Goal: Check status: Check status

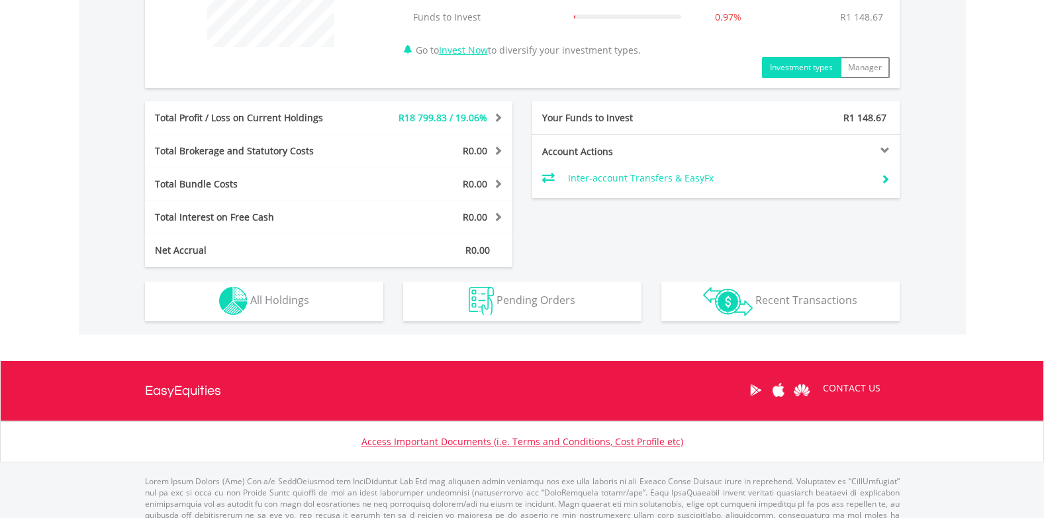
scroll to position [596, 0]
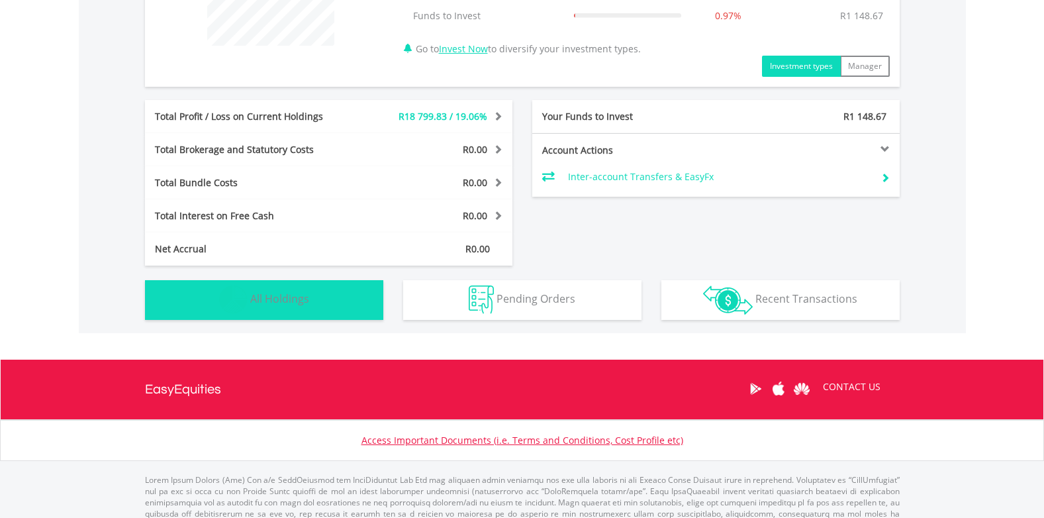
click at [270, 297] on span "All Holdings" at bounding box center [279, 298] width 59 height 15
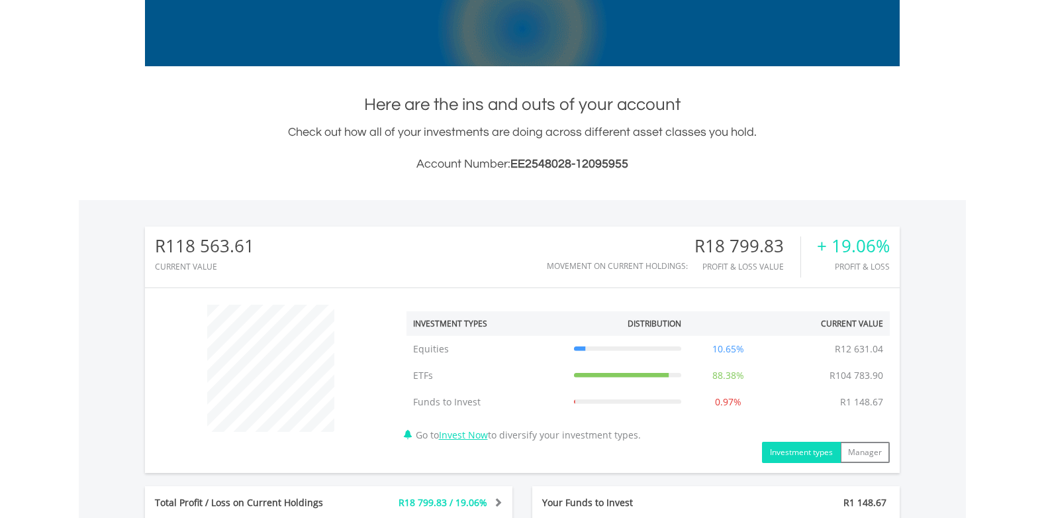
scroll to position [0, 0]
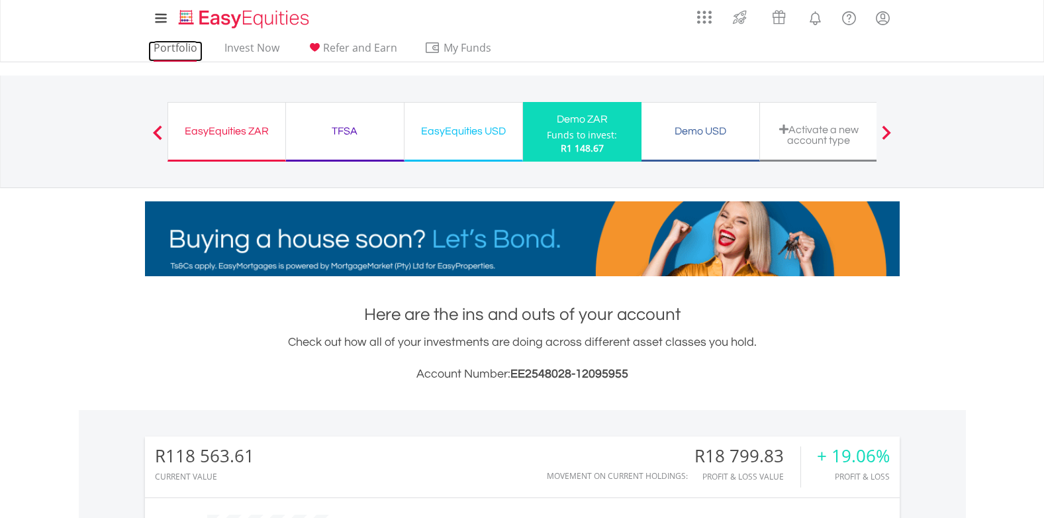
click at [158, 48] on link "Portfolio" at bounding box center [175, 51] width 54 height 21
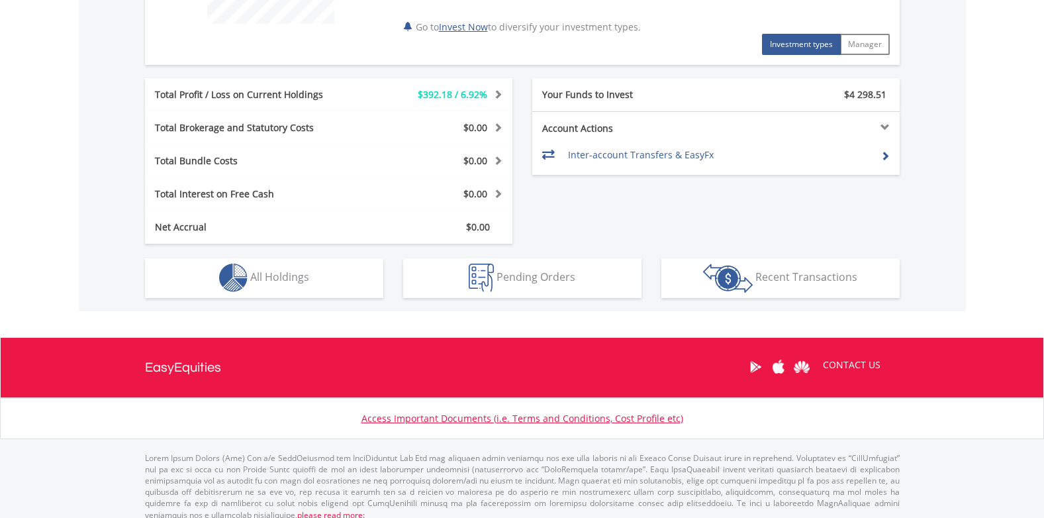
scroll to position [629, 0]
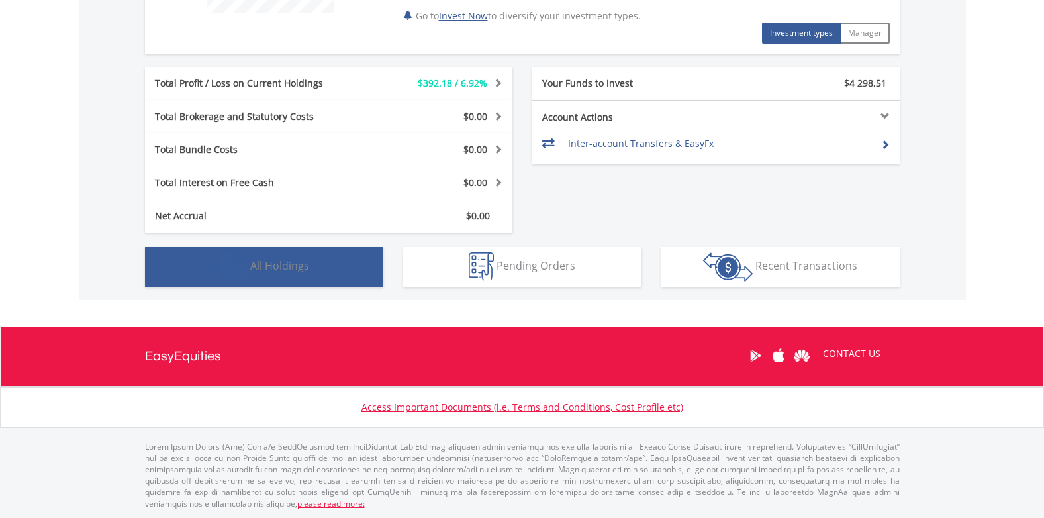
click at [251, 269] on span "All Holdings" at bounding box center [279, 265] width 59 height 15
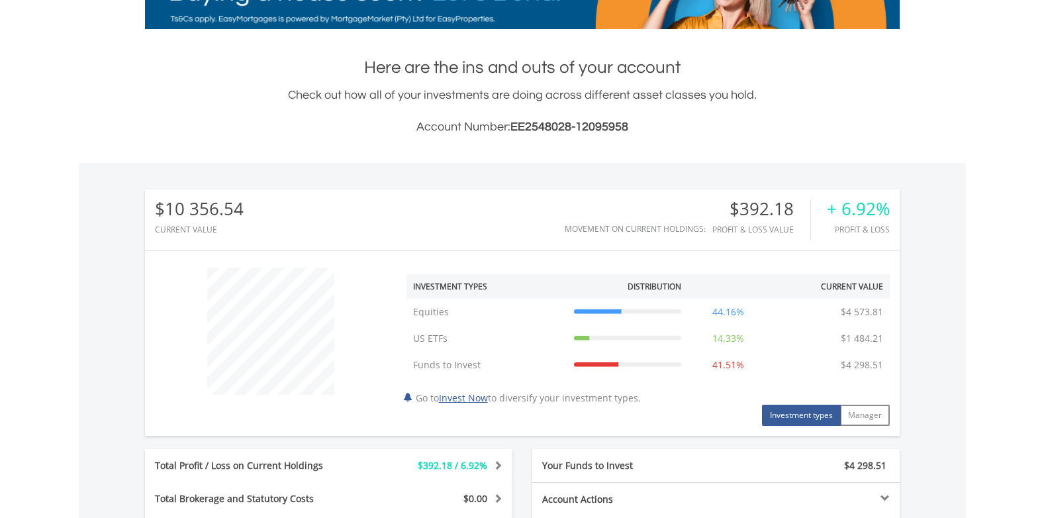
scroll to position [0, 0]
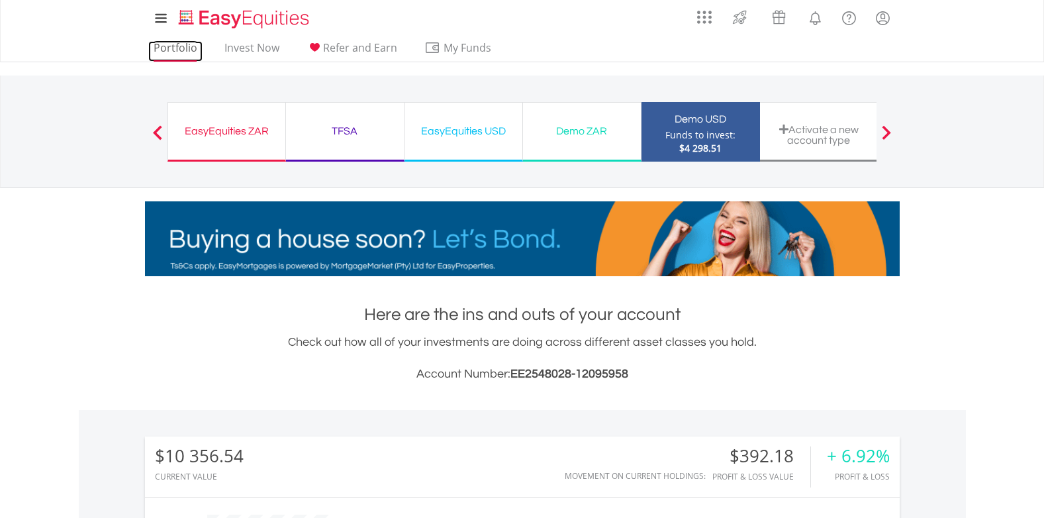
click at [183, 48] on link "Portfolio" at bounding box center [175, 51] width 54 height 21
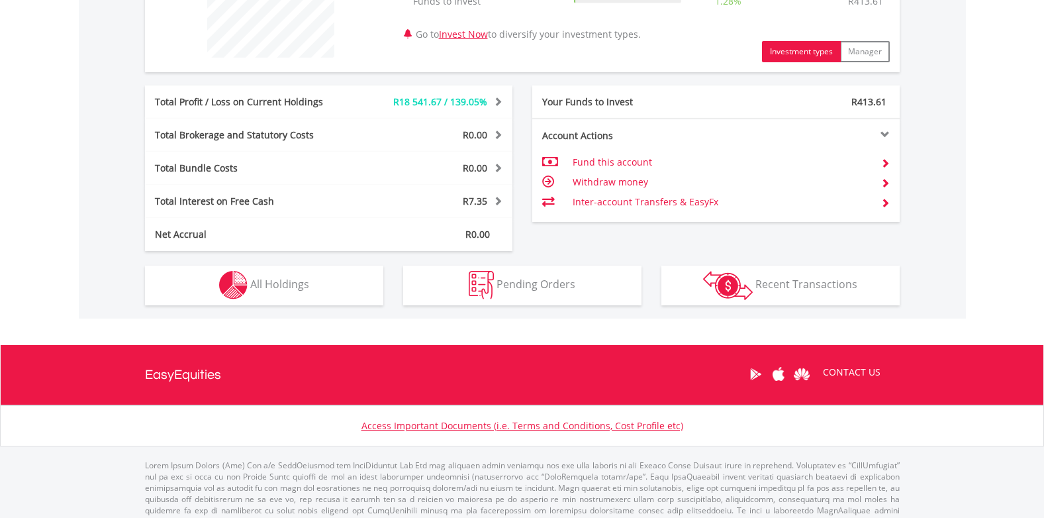
scroll to position [596, 0]
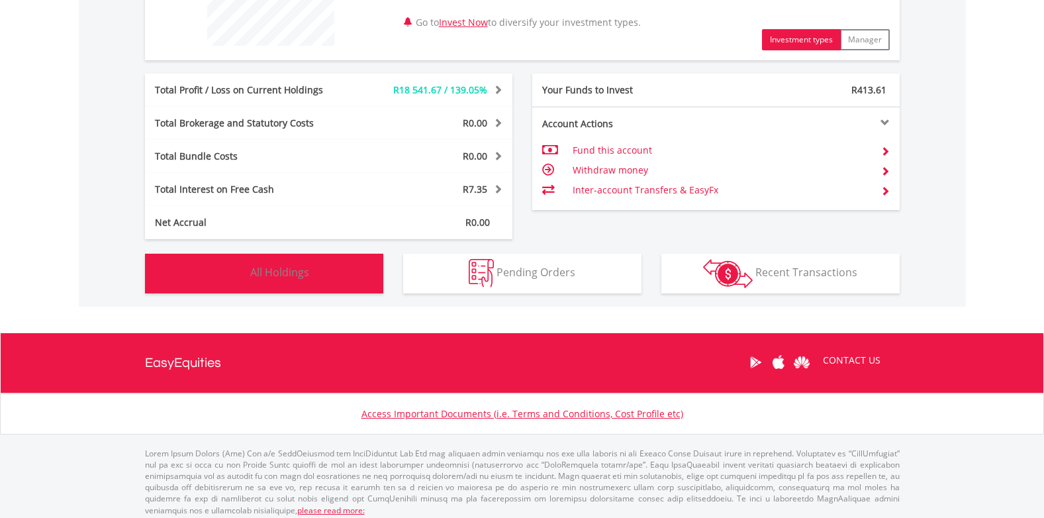
click at [238, 277] on img "button" at bounding box center [233, 273] width 28 height 28
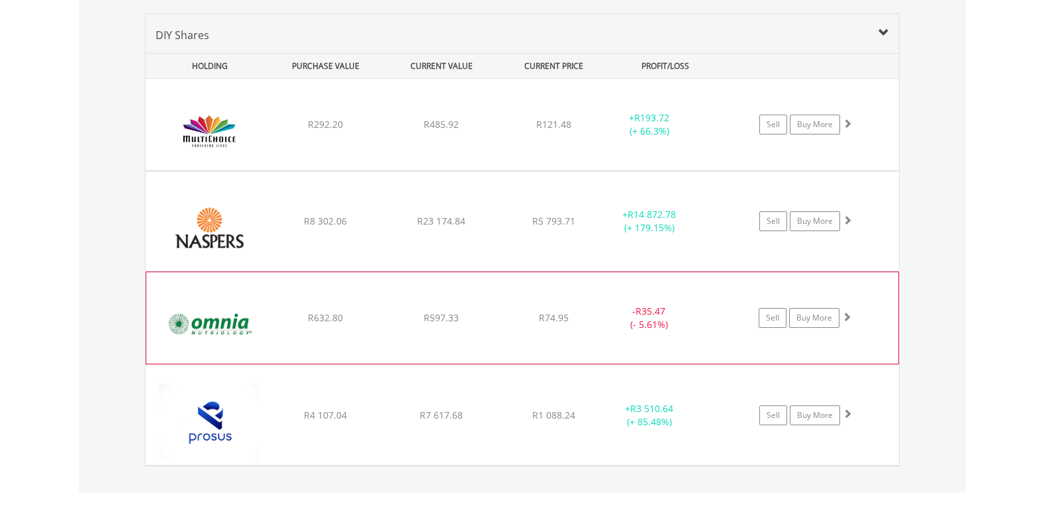
scroll to position [929, 0]
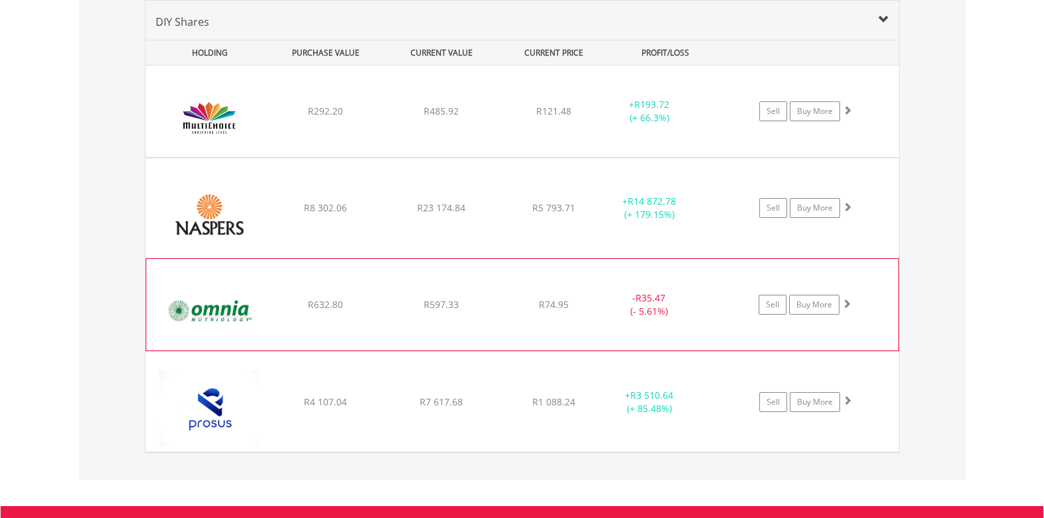
click at [222, 315] on img at bounding box center [210, 311] width 114 height 72
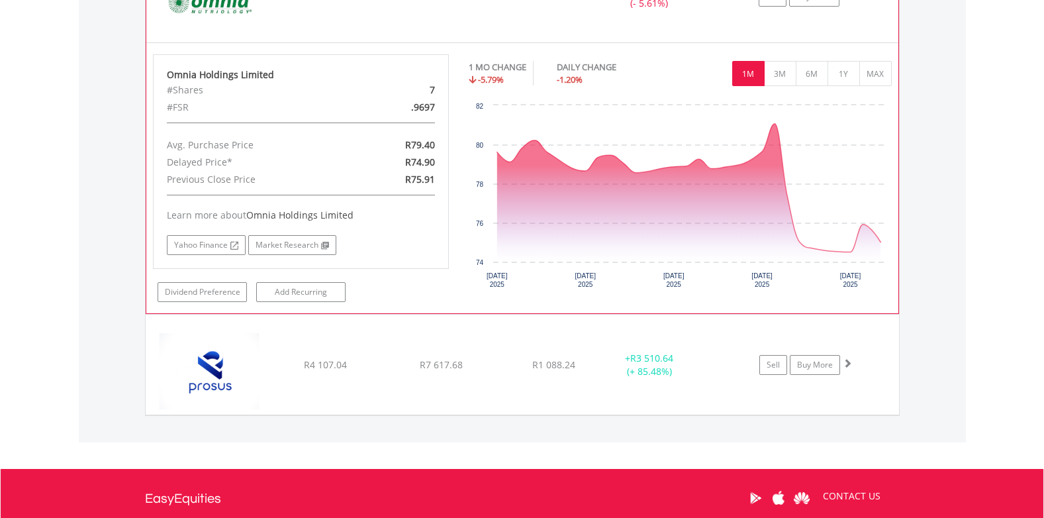
scroll to position [1260, 0]
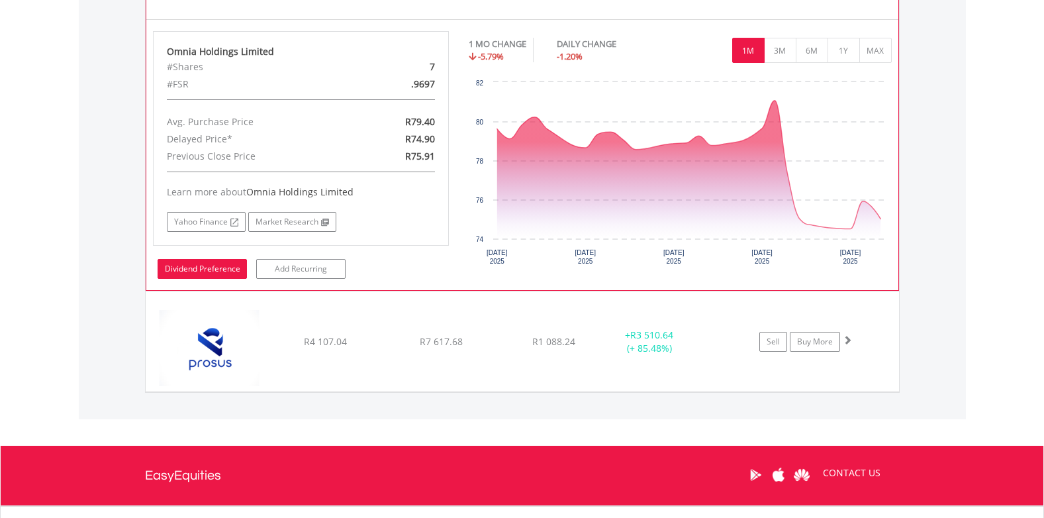
click at [219, 269] on link "Dividend Preference" at bounding box center [202, 269] width 89 height 20
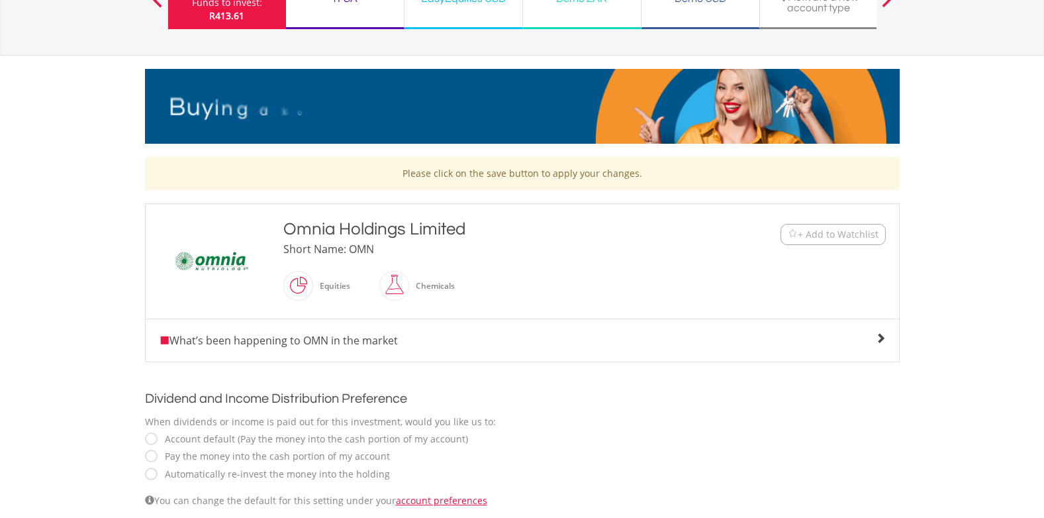
scroll to position [199, 0]
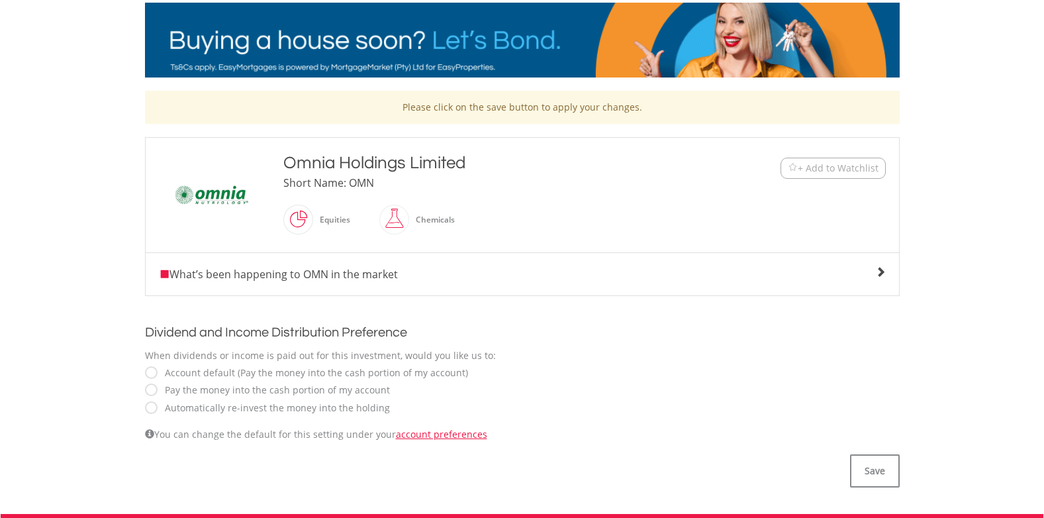
click at [881, 275] on span at bounding box center [880, 272] width 11 height 11
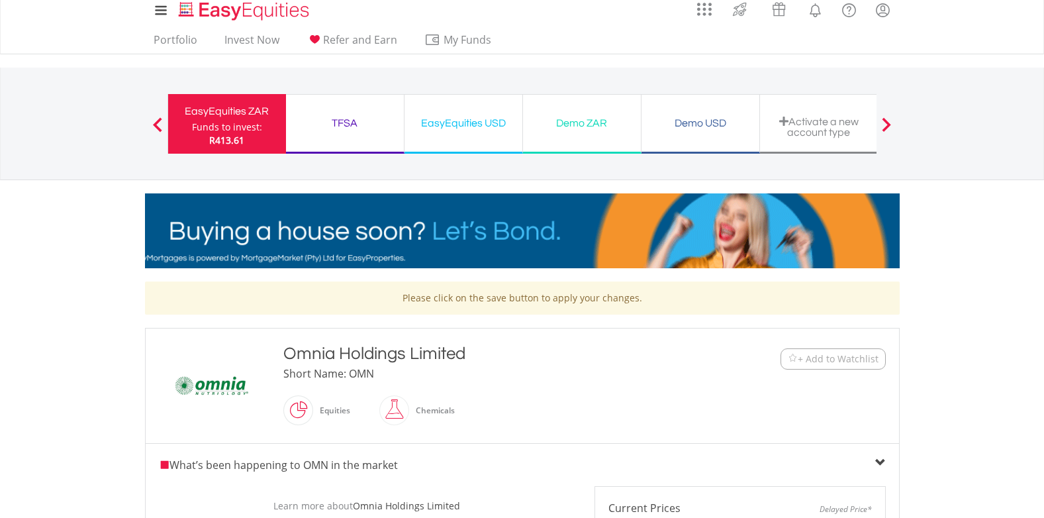
scroll to position [0, 0]
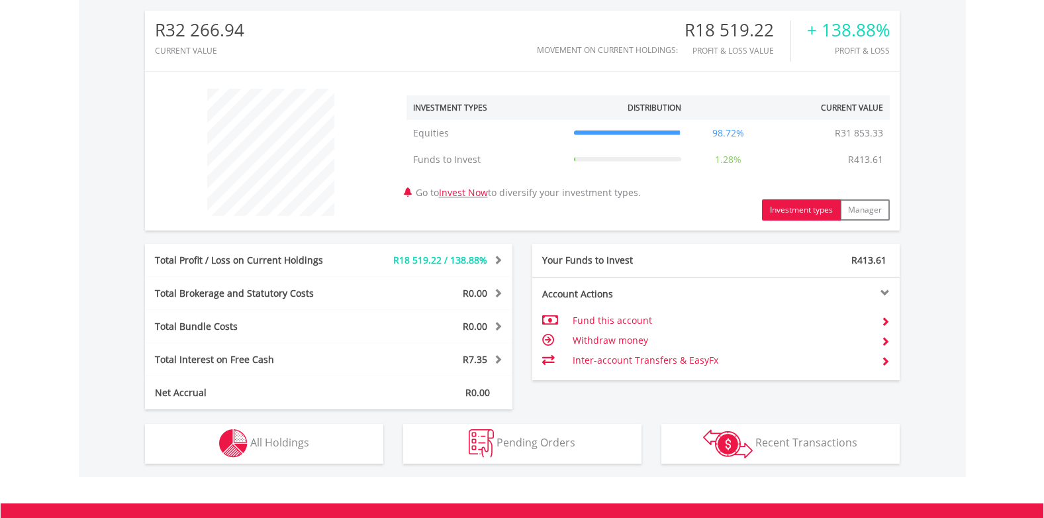
scroll to position [464, 0]
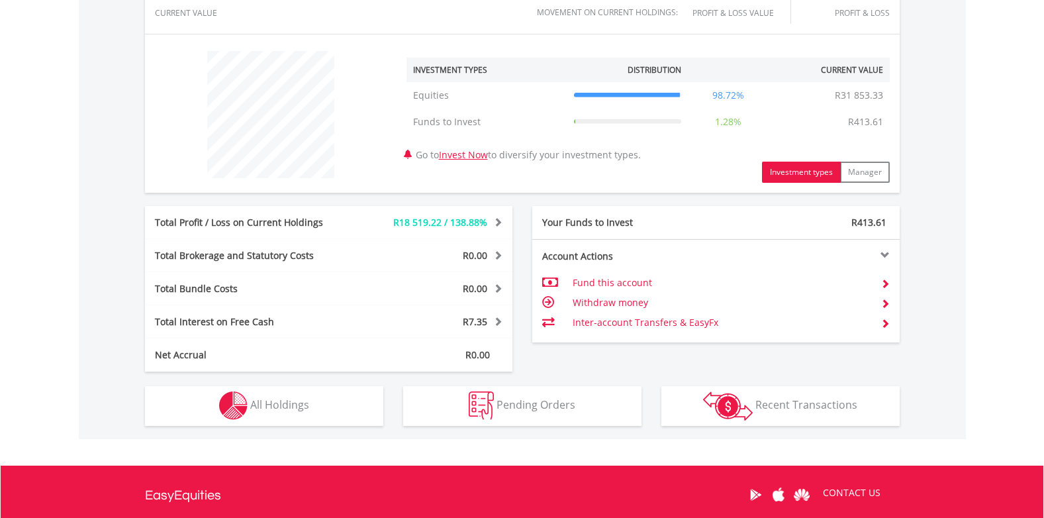
click at [497, 222] on span at bounding box center [496, 221] width 13 height 9
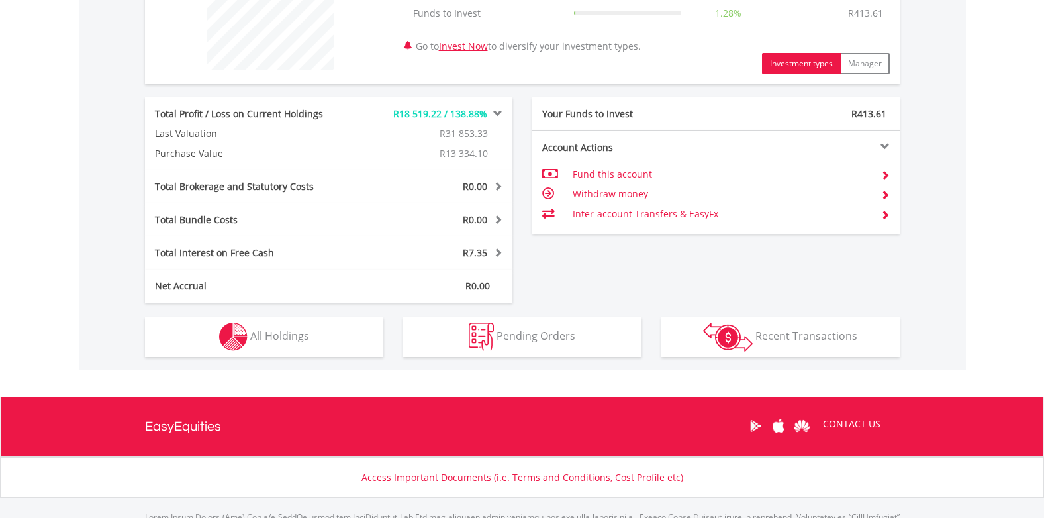
scroll to position [596, 0]
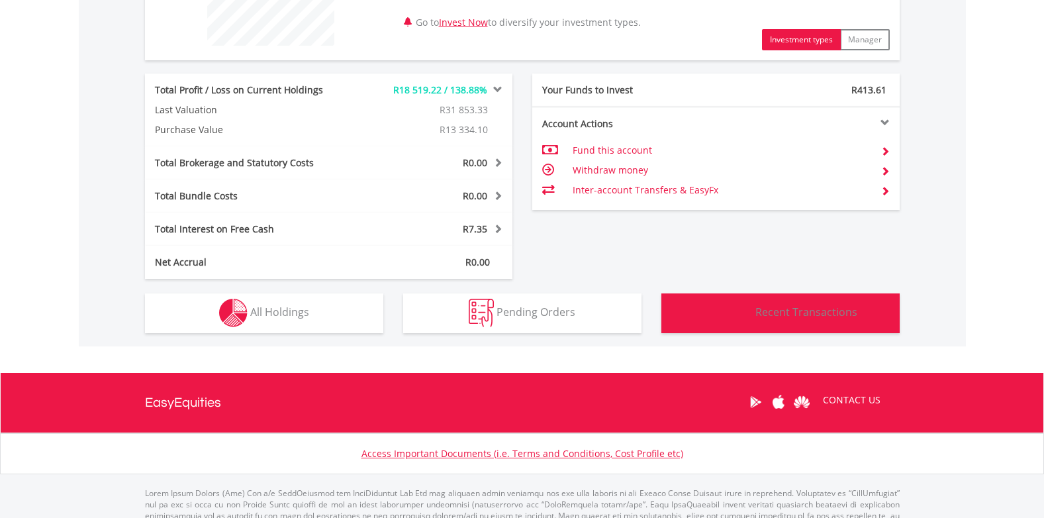
click at [773, 313] on span "Recent Transactions" at bounding box center [807, 312] width 102 height 15
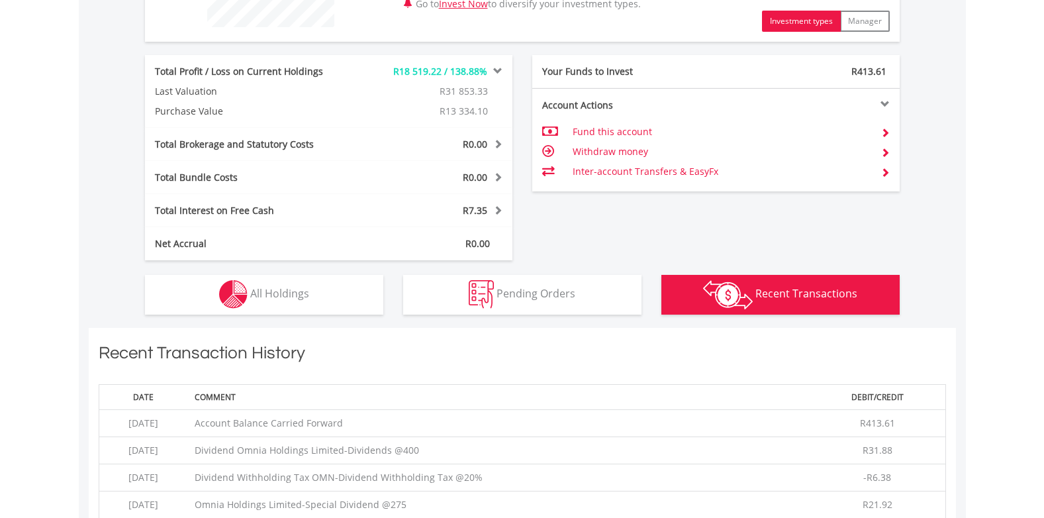
scroll to position [543, 0]
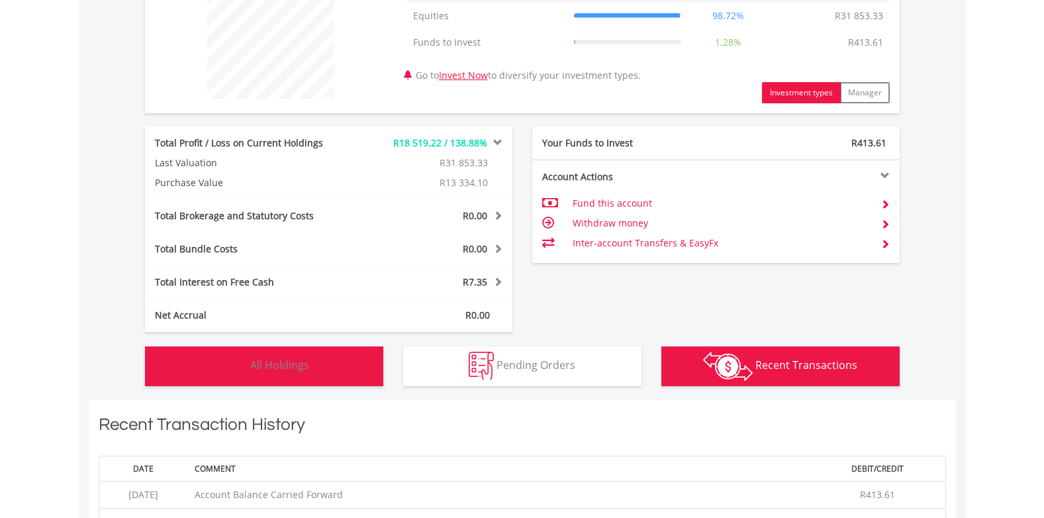
click at [258, 362] on span "All Holdings" at bounding box center [279, 365] width 59 height 15
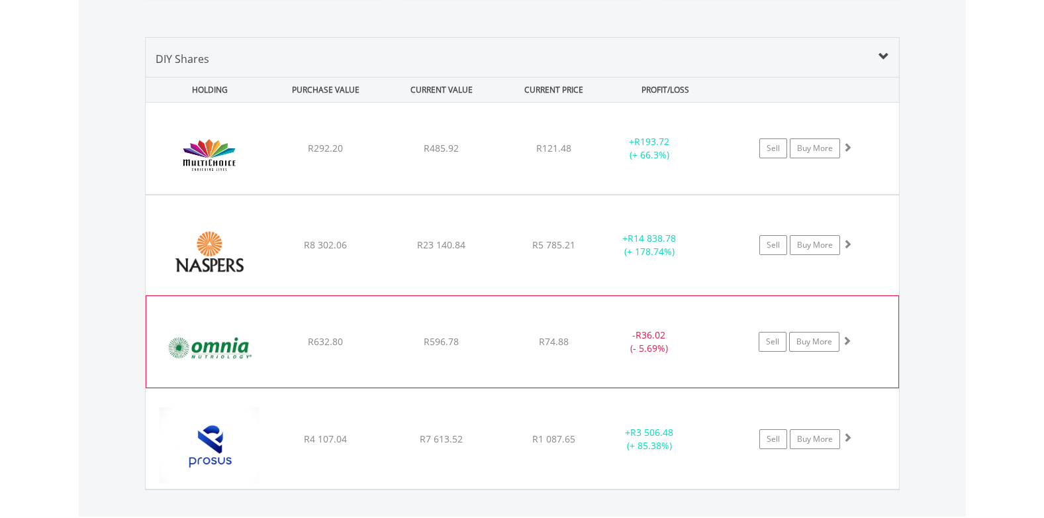
scroll to position [903, 0]
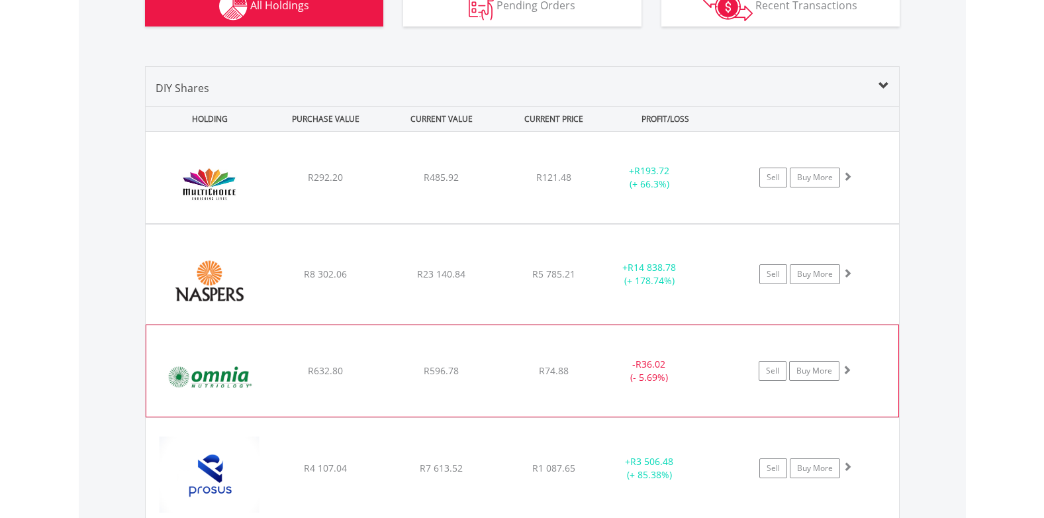
click at [848, 371] on span at bounding box center [846, 369] width 9 height 9
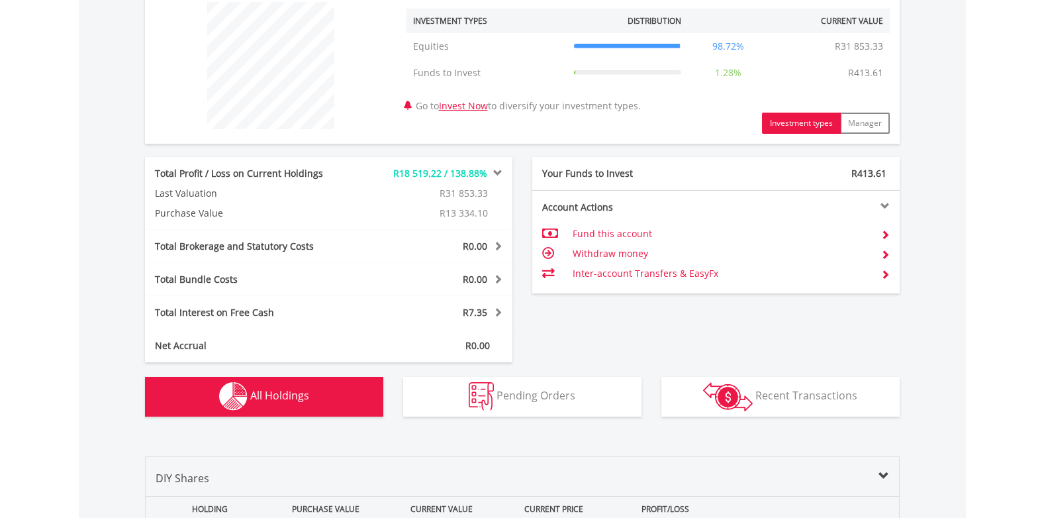
scroll to position [505, 0]
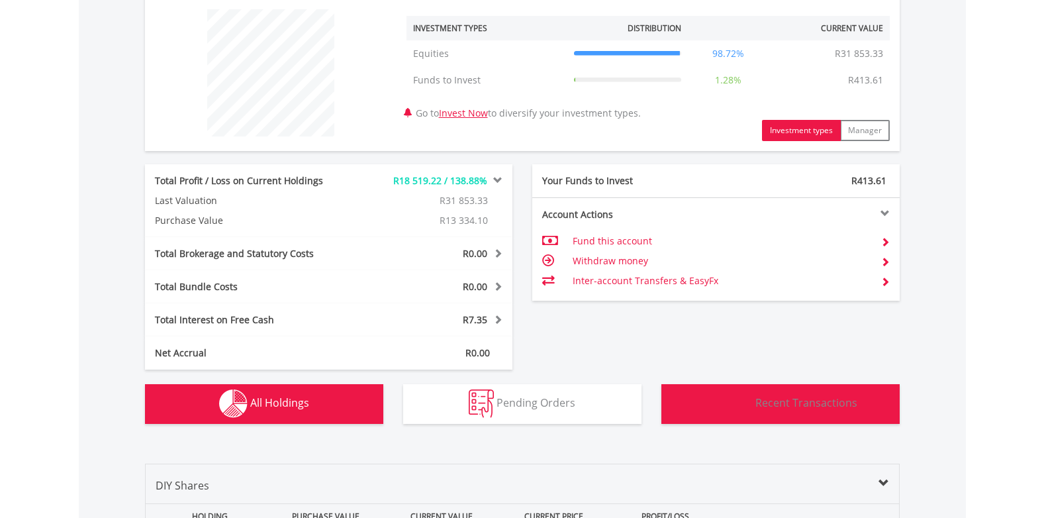
click at [756, 401] on button "Transactions Recent Transactions" at bounding box center [781, 404] width 238 height 40
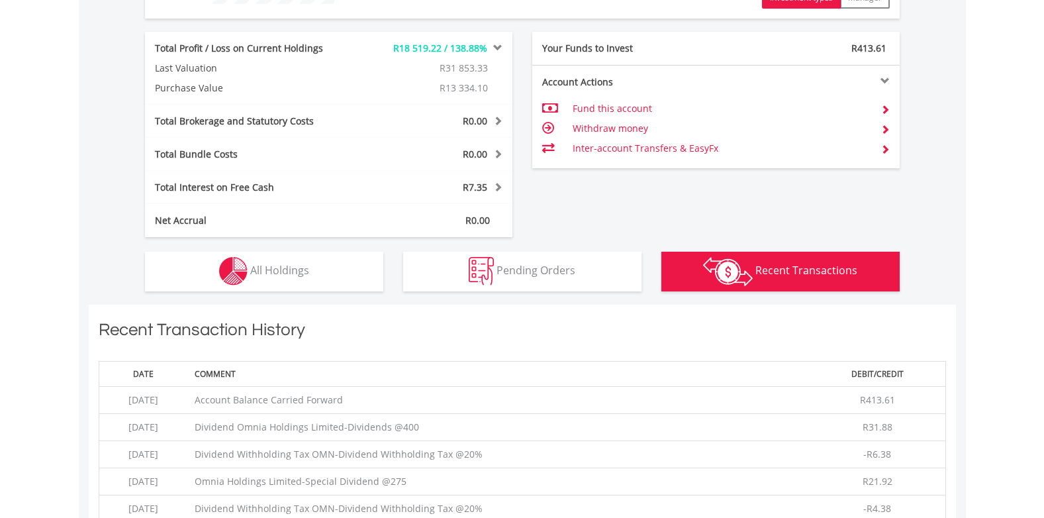
scroll to position [704, 0]
